Goal: Task Accomplishment & Management: Manage account settings

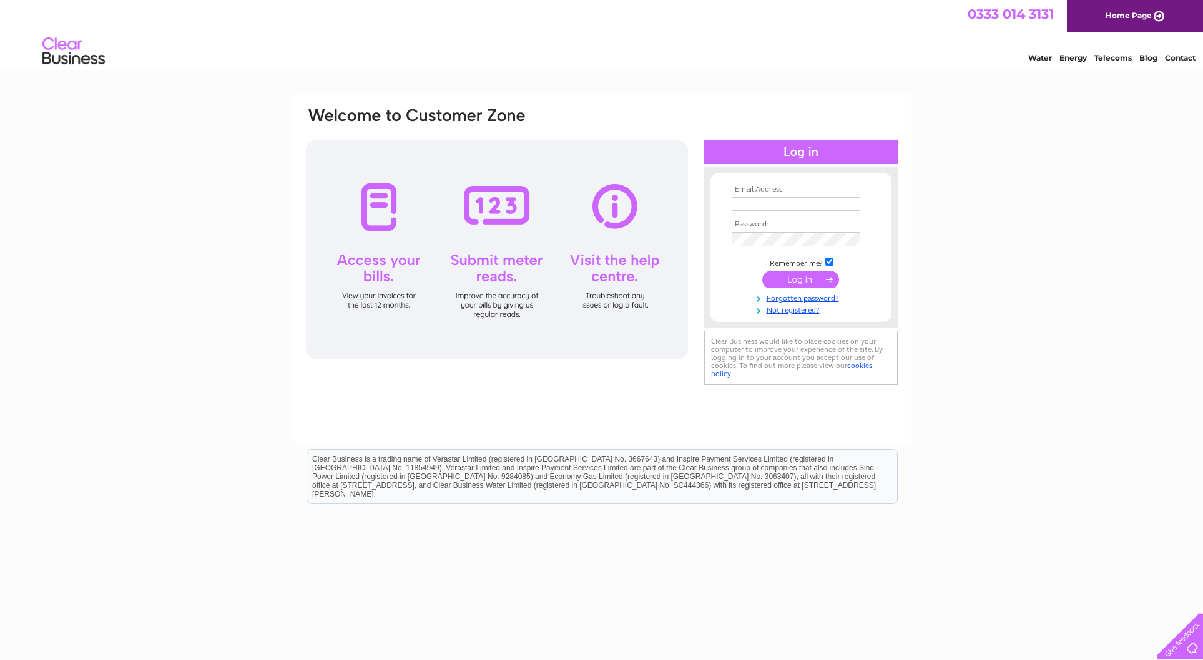
click at [830, 260] on input "checkbox" at bounding box center [829, 262] width 8 height 8
checkbox input "false"
type input "cedartreeworcs@gmail.com"
click at [803, 281] on input "submit" at bounding box center [800, 279] width 77 height 17
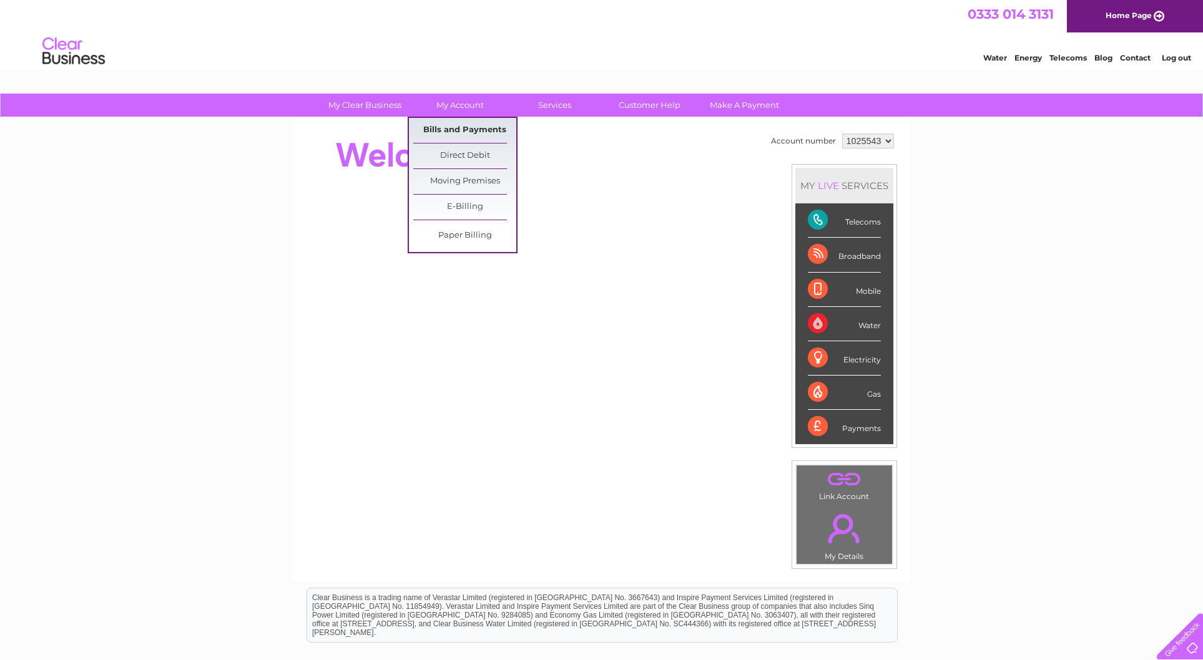
click at [456, 128] on link "Bills and Payments" at bounding box center [464, 130] width 103 height 25
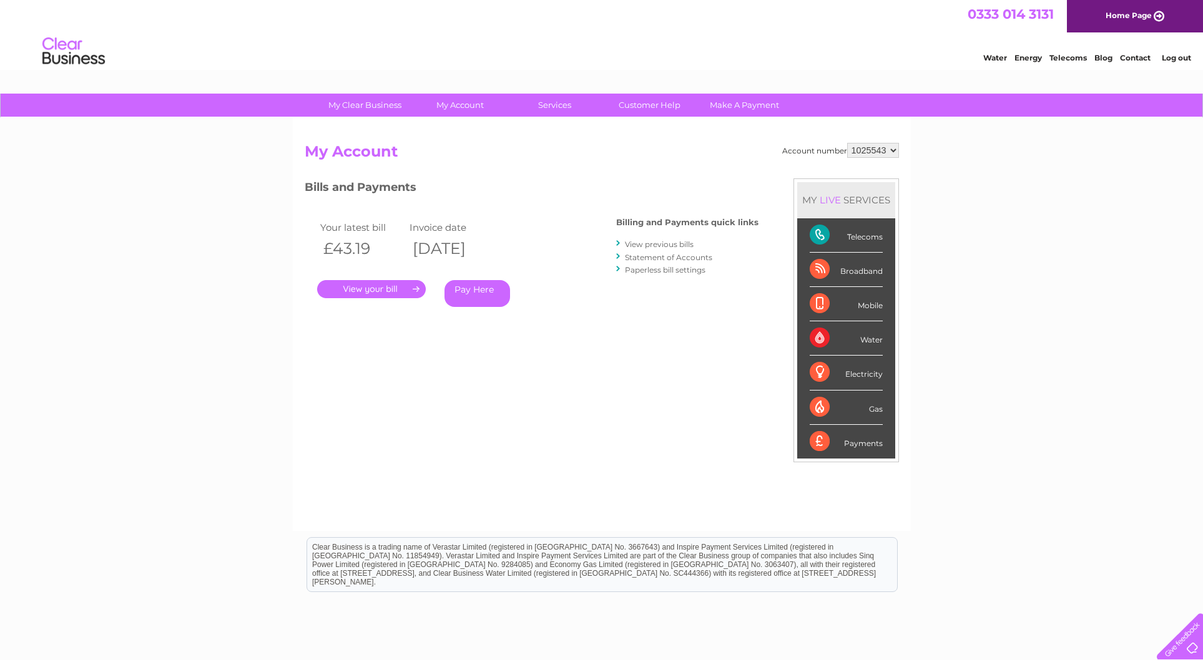
click at [358, 286] on link "." at bounding box center [371, 289] width 109 height 18
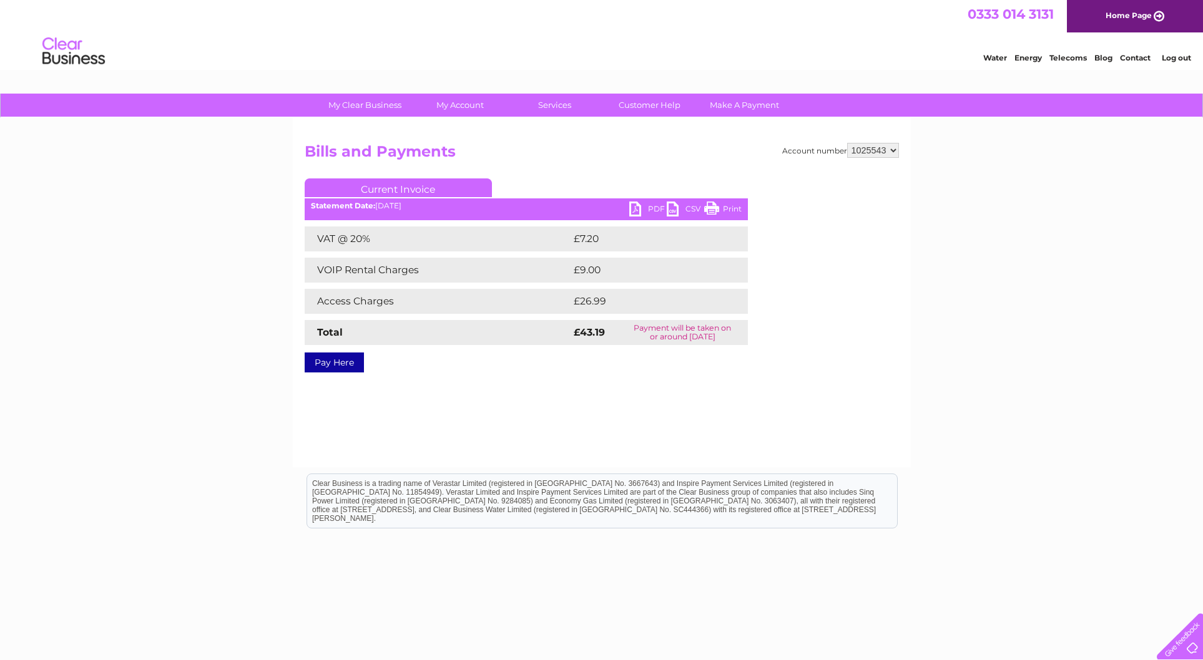
click at [655, 208] on link "PDF" at bounding box center [647, 211] width 37 height 18
click at [1175, 60] on link "Log out" at bounding box center [1176, 57] width 29 height 9
